Goal: Information Seeking & Learning: Learn about a topic

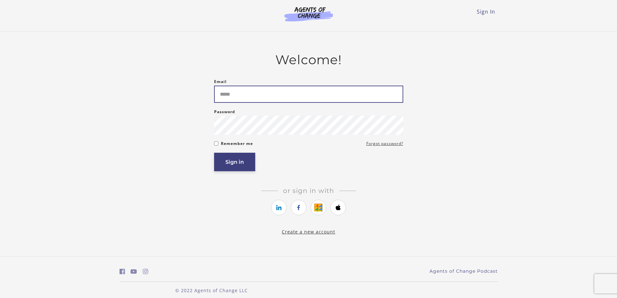
type input "**********"
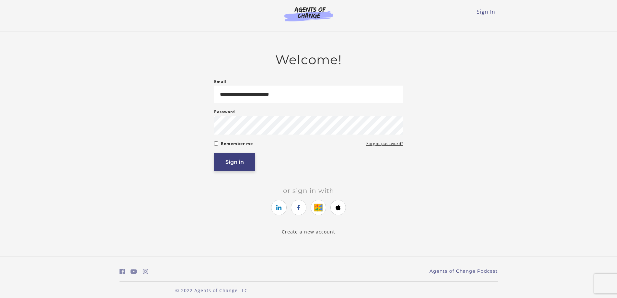
click at [244, 161] on button "Sign in" at bounding box center [234, 162] width 41 height 18
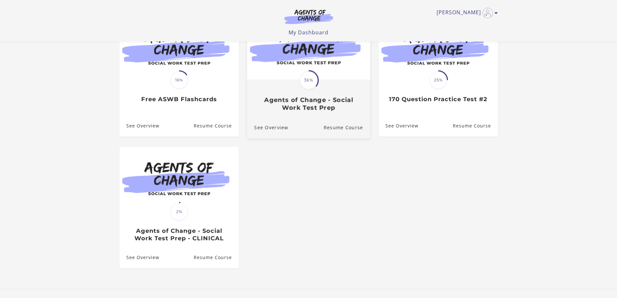
scroll to position [97, 0]
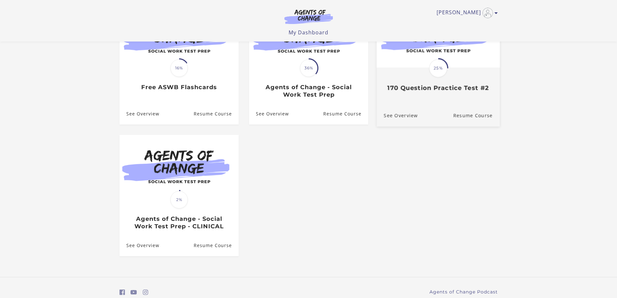
click at [425, 95] on link "Translation missing: en.liquid.partials.dashboard_course_card.progress_descript…" at bounding box center [437, 49] width 123 height 96
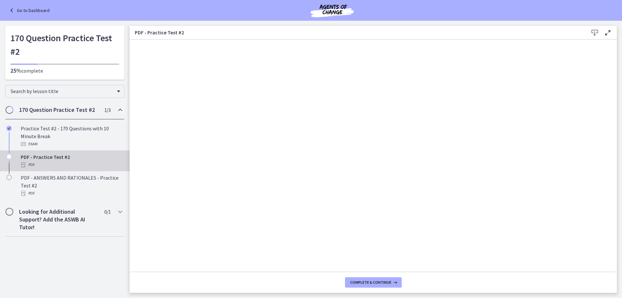
click at [48, 162] on div "PDF" at bounding box center [71, 165] width 101 height 8
click at [42, 158] on div "PDF - Practice Test #2 PDF" at bounding box center [71, 161] width 101 height 16
click at [26, 164] on div "PDF" at bounding box center [71, 165] width 101 height 8
click at [9, 155] on icon "Chapters" at bounding box center [8, 156] width 5 height 5
click at [49, 163] on div "PDF" at bounding box center [71, 165] width 101 height 8
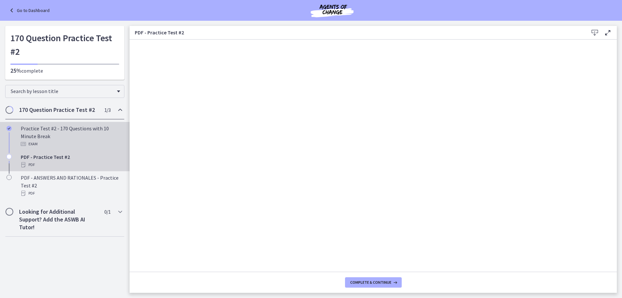
click at [25, 131] on div "Practice Test #2 - 170 Questions with 10 Minute Break Exam" at bounding box center [71, 135] width 101 height 23
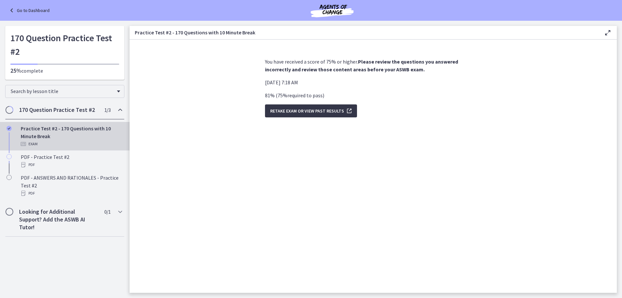
click at [300, 110] on span "Retake Exam OR View Past Results" at bounding box center [307, 111] width 74 height 8
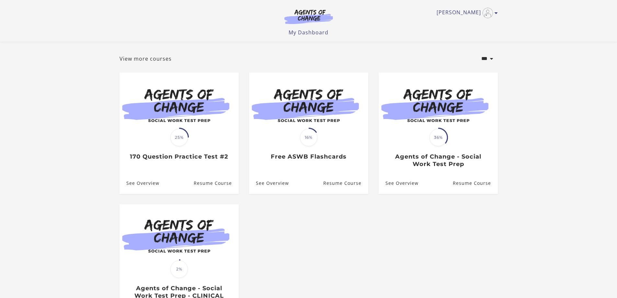
scroll to position [65, 0]
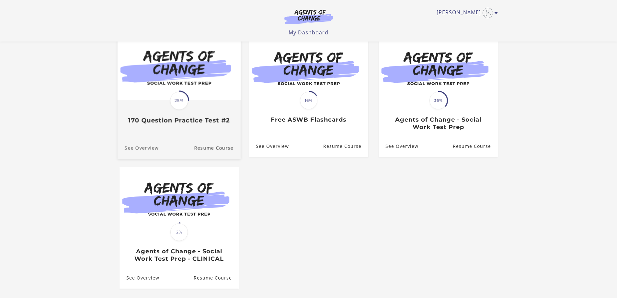
click at [148, 153] on link "See Overview" at bounding box center [137, 148] width 41 height 22
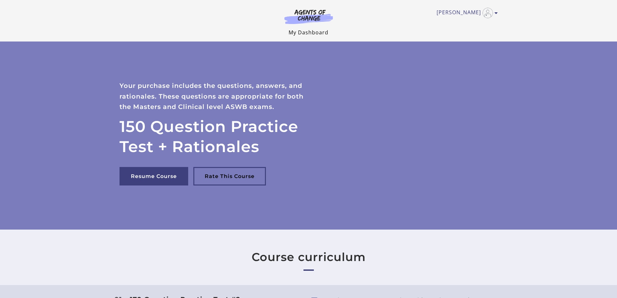
click at [300, 32] on link "My Dashboard" at bounding box center [309, 32] width 40 height 7
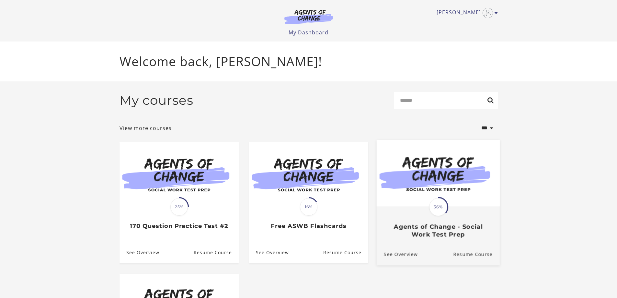
click at [452, 201] on img at bounding box center [437, 173] width 123 height 66
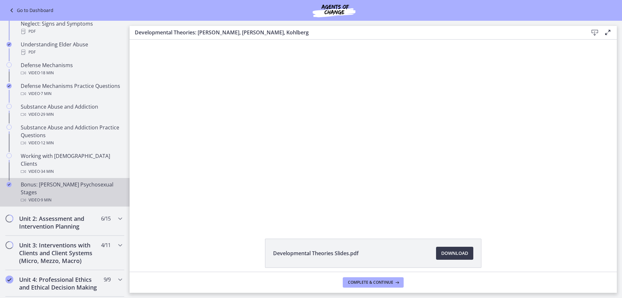
scroll to position [501, 0]
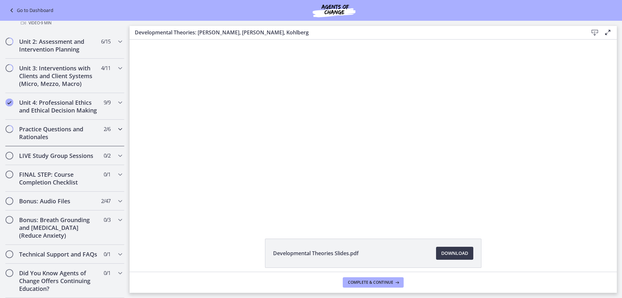
click at [116, 125] on icon "Chapters" at bounding box center [120, 129] width 8 height 8
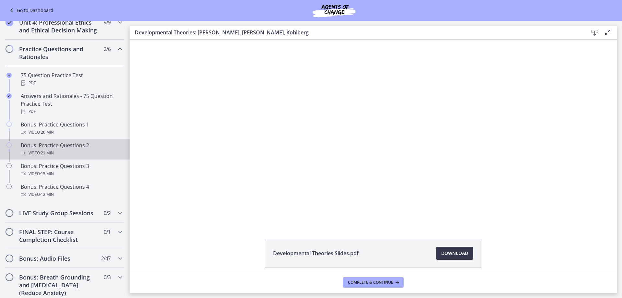
scroll to position [252, 0]
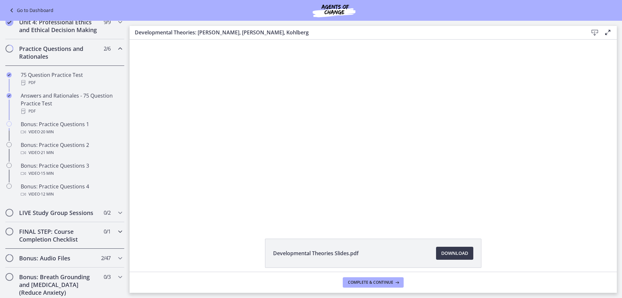
click at [85, 242] on h2 "FINAL STEP: Course Completion Checklist" at bounding box center [58, 235] width 79 height 16
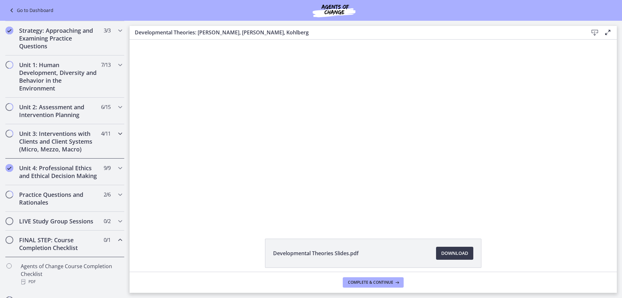
scroll to position [0, 0]
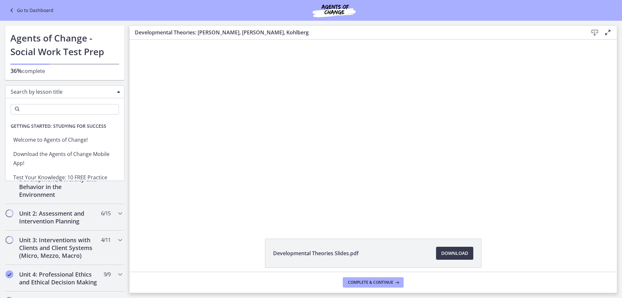
click at [45, 91] on span "Search by lesson title" at bounding box center [62, 91] width 103 height 7
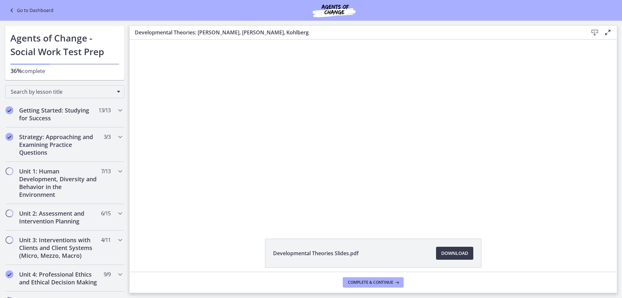
click at [21, 10] on link "Go to Dashboard" at bounding box center [31, 10] width 46 height 8
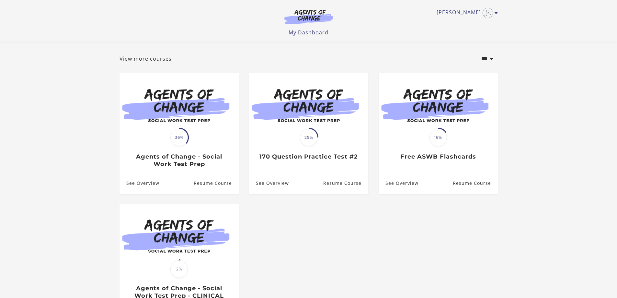
scroll to position [60, 0]
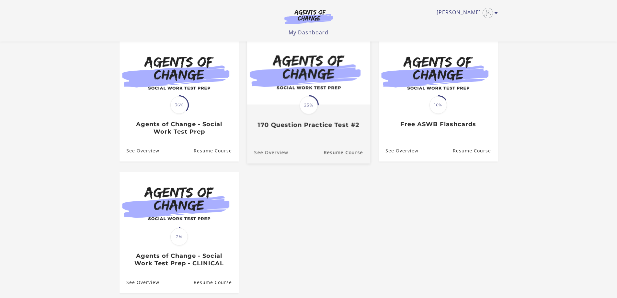
click at [273, 153] on link "See Overview" at bounding box center [267, 153] width 41 height 22
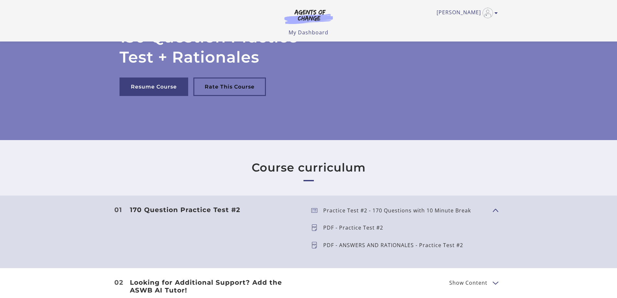
scroll to position [122, 0]
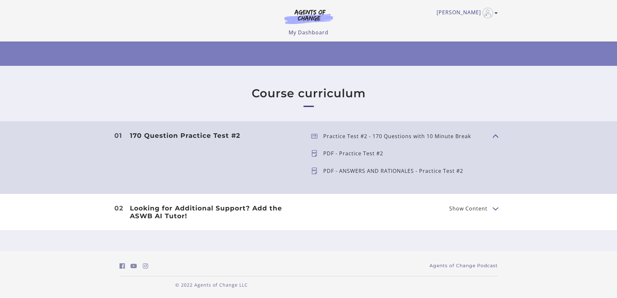
click at [443, 169] on p "PDF - ANSWERS AND RATIONALES - Practice Test #2" at bounding box center [395, 170] width 145 height 5
click at [316, 154] on icon at bounding box center [317, 153] width 12 height 6
drag, startPoint x: 312, startPoint y: 152, endPoint x: 313, endPoint y: 155, distance: 3.3
click at [312, 153] on icon at bounding box center [317, 153] width 12 height 6
click at [312, 136] on icon at bounding box center [317, 136] width 12 height 6
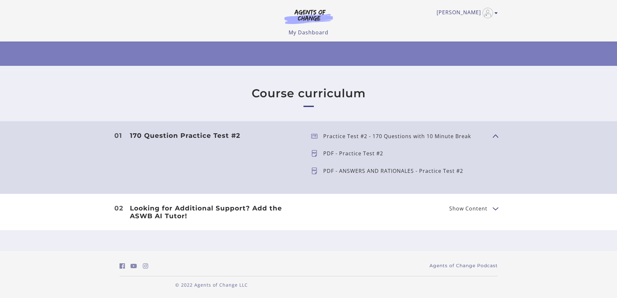
click at [493, 136] on span "Show Content" at bounding box center [493, 135] width 0 height 57
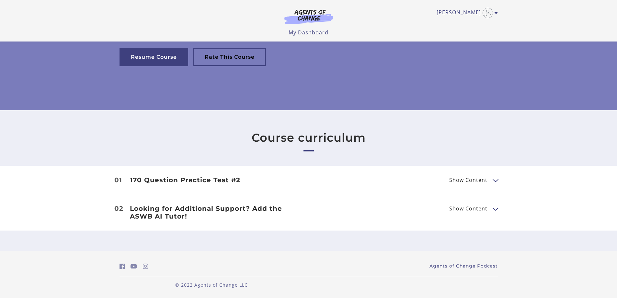
scroll to position [78, 0]
click at [497, 180] on button "Show Content" at bounding box center [495, 180] width 5 height 8
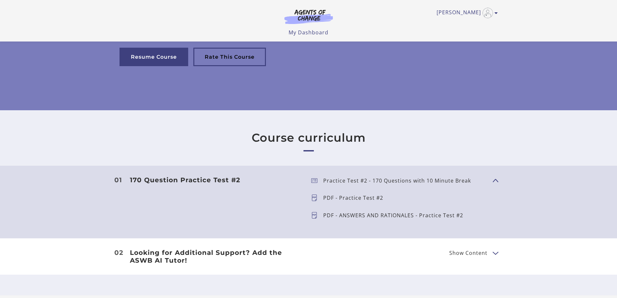
click at [313, 197] on icon at bounding box center [317, 197] width 12 height 6
click at [340, 200] on p "PDF - Practice Test #2" at bounding box center [355, 197] width 65 height 5
click at [151, 56] on link "Resume Course" at bounding box center [153, 57] width 69 height 18
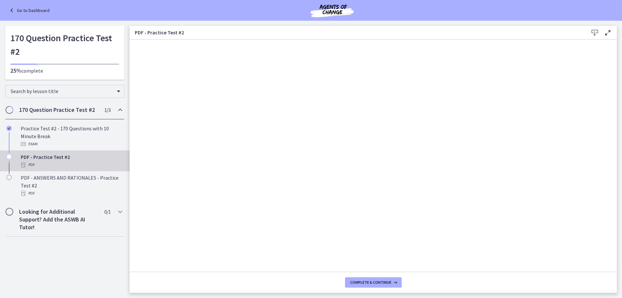
click at [118, 108] on icon "Chapters" at bounding box center [120, 110] width 8 height 8
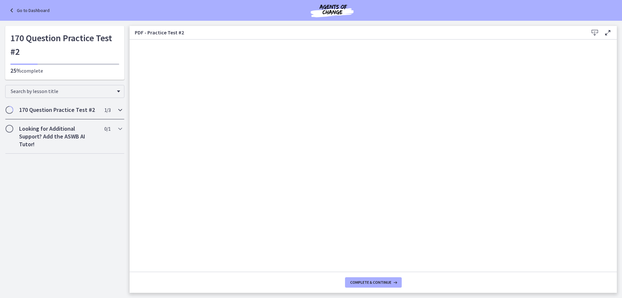
click at [118, 108] on icon "Chapters" at bounding box center [120, 110] width 8 height 8
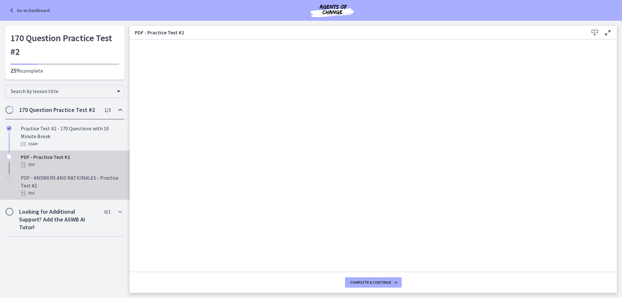
click at [27, 190] on div "PDF" at bounding box center [71, 193] width 101 height 8
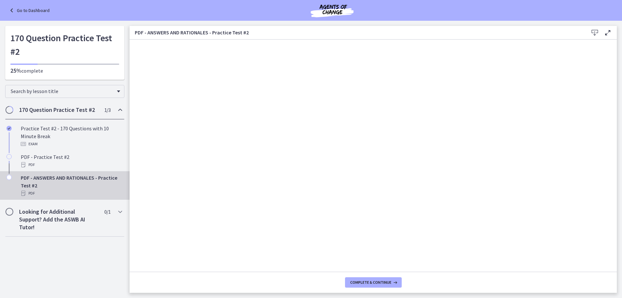
click at [593, 32] on icon at bounding box center [595, 33] width 8 height 8
